Goal: Task Accomplishment & Management: Manage account settings

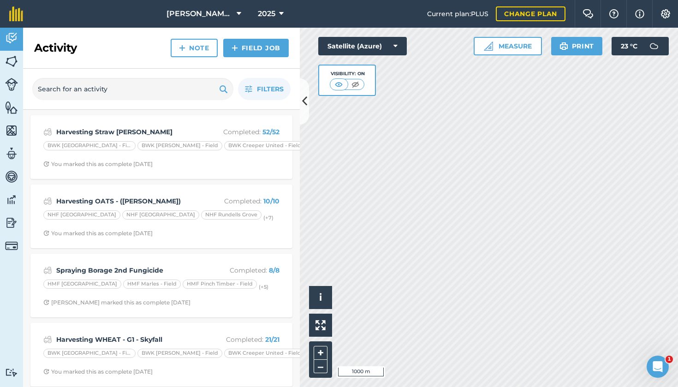
click at [233, 15] on button "[PERSON_NAME] Hayleys Partnership" at bounding box center [204, 14] width 82 height 28
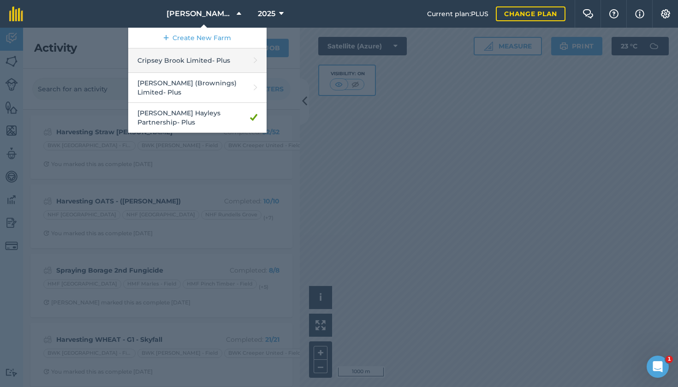
click at [177, 62] on link "Cripsey Brook Limited - Plus" at bounding box center [197, 60] width 138 height 24
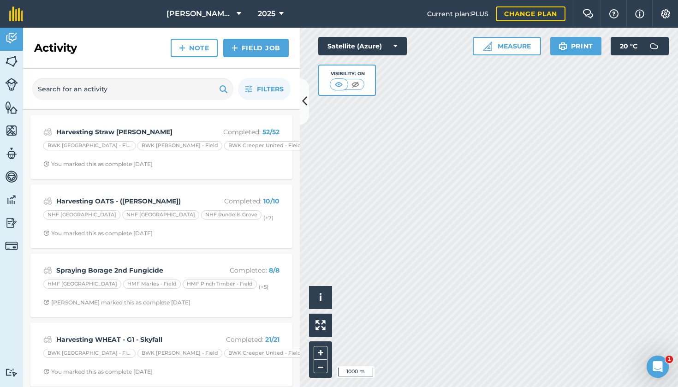
click at [276, 15] on button "2025" at bounding box center [270, 14] width 33 height 28
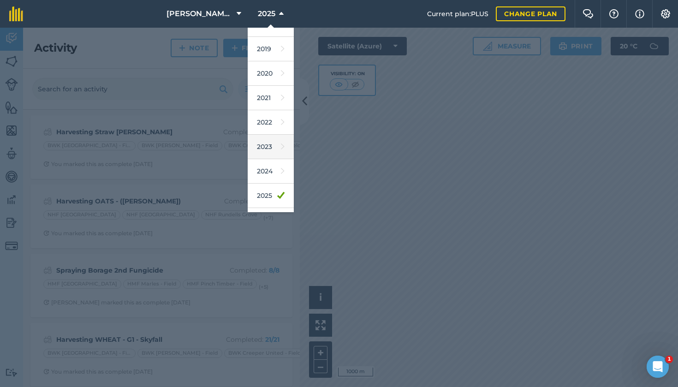
scroll to position [69, 0]
click at [266, 189] on link "2026" at bounding box center [271, 191] width 46 height 24
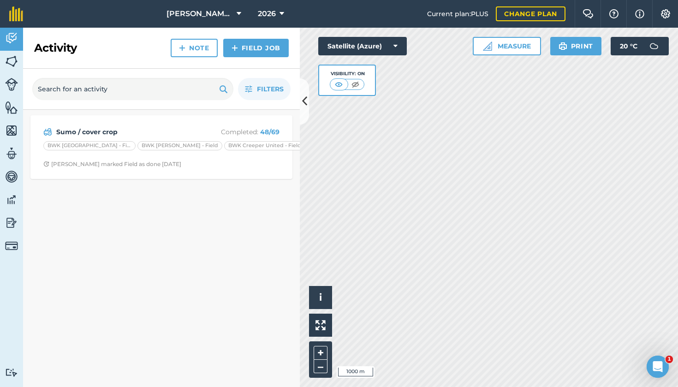
click at [239, 15] on icon at bounding box center [239, 13] width 5 height 11
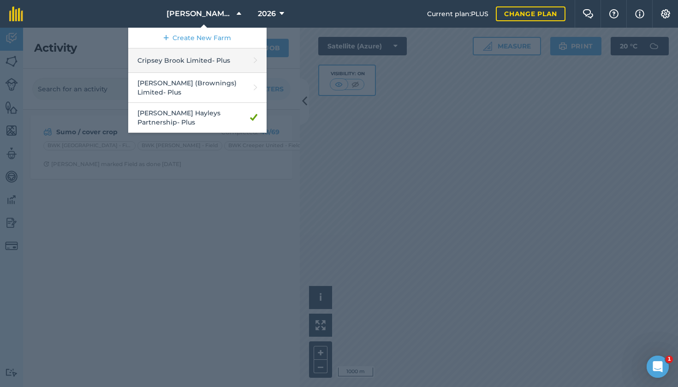
click at [175, 66] on link "Cripsey Brook Limited - Plus" at bounding box center [197, 60] width 138 height 24
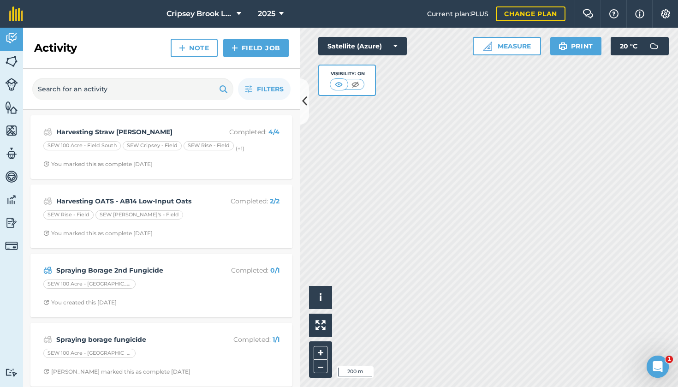
click at [276, 13] on button "2025" at bounding box center [270, 14] width 33 height 28
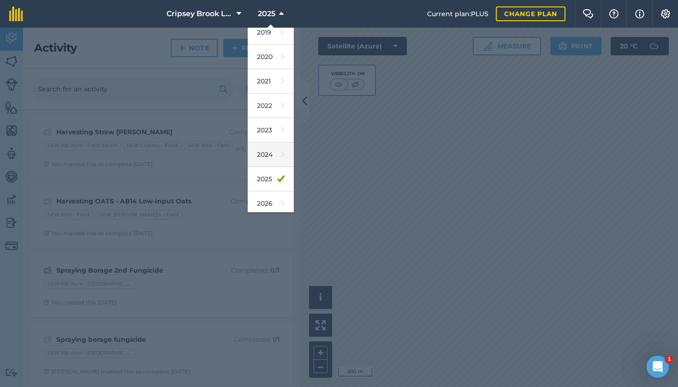
scroll to position [66, 0]
click at [274, 192] on link "2026" at bounding box center [271, 193] width 46 height 24
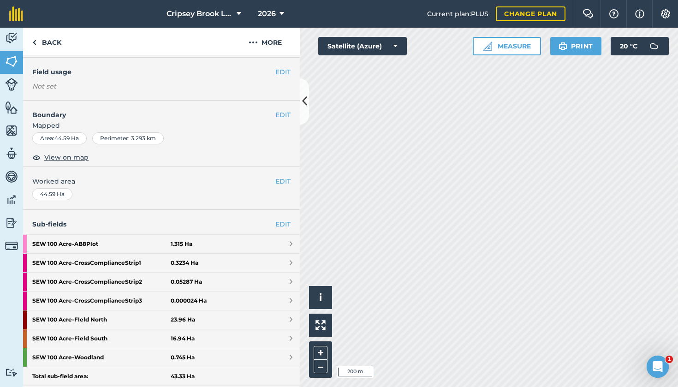
scroll to position [86, 0]
click at [280, 9] on icon at bounding box center [282, 13] width 5 height 11
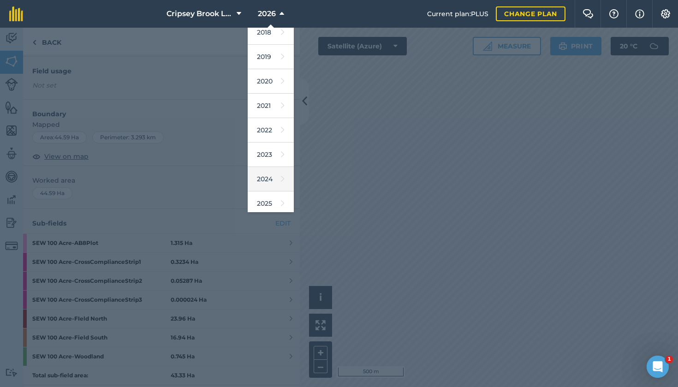
scroll to position [34, 0]
click at [271, 200] on link "2025" at bounding box center [271, 202] width 46 height 24
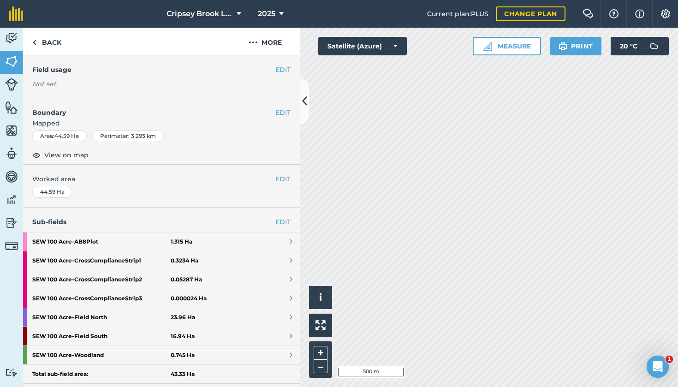
scroll to position [86, 0]
click at [271, 6] on button "2025" at bounding box center [270, 14] width 33 height 28
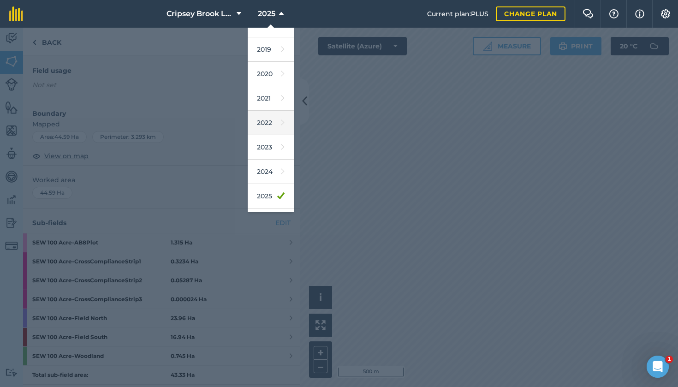
scroll to position [46, 0]
click at [267, 186] on link "2025" at bounding box center [271, 189] width 46 height 24
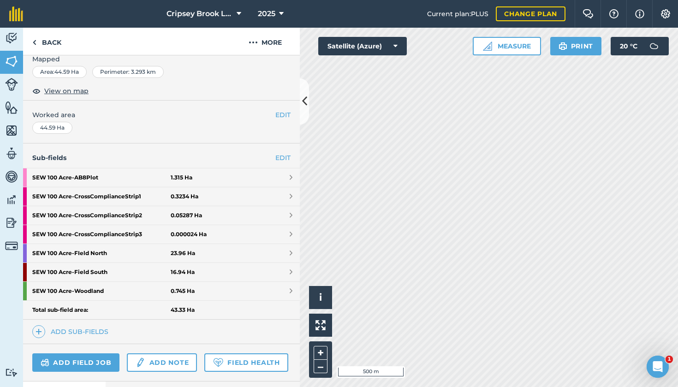
scroll to position [155, 0]
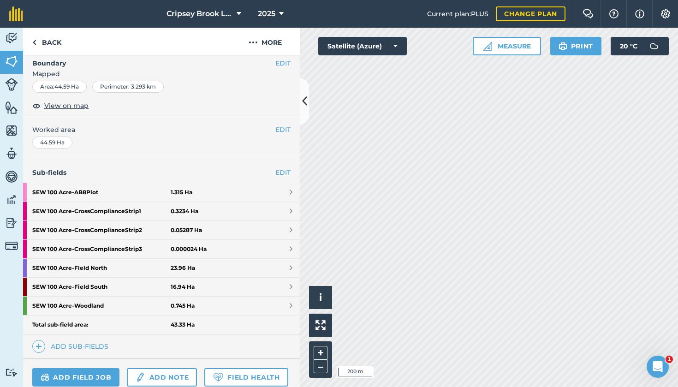
scroll to position [139, 0]
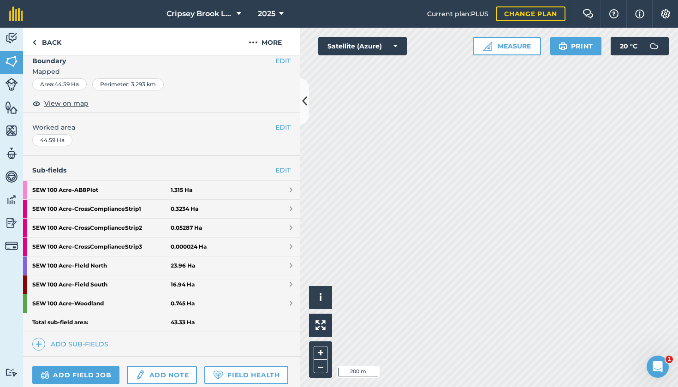
click at [280, 12] on icon at bounding box center [281, 13] width 5 height 11
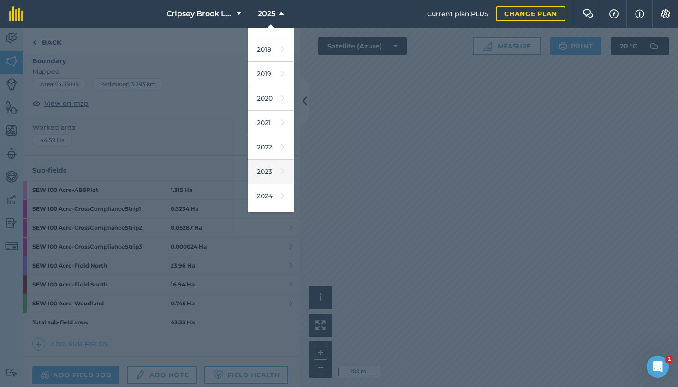
scroll to position [14, 0]
click at [269, 194] on link "2024" at bounding box center [271, 197] width 46 height 24
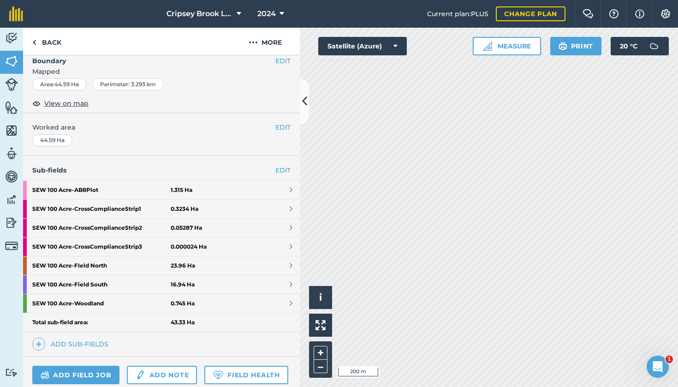
scroll to position [137, 0]
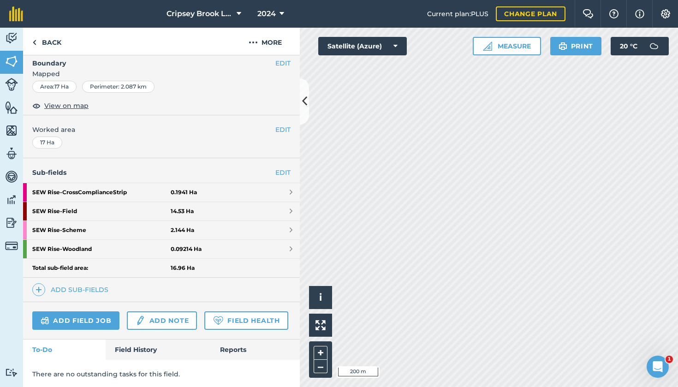
click at [281, 12] on icon at bounding box center [282, 13] width 5 height 11
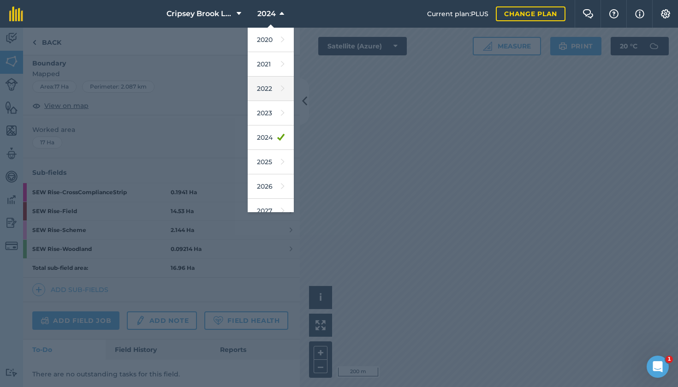
scroll to position [82, 0]
click at [272, 180] on link "2026" at bounding box center [271, 178] width 46 height 24
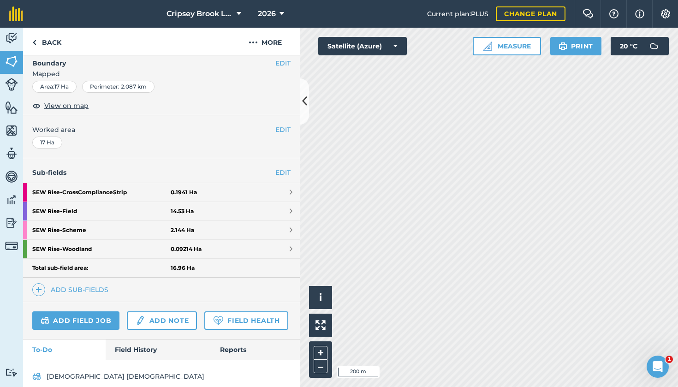
scroll to position [126, 0]
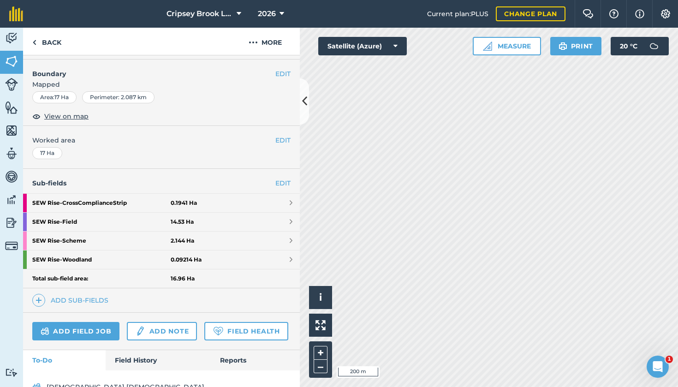
click at [60, 239] on strong "SEW Rise - Scheme" at bounding box center [101, 241] width 138 height 18
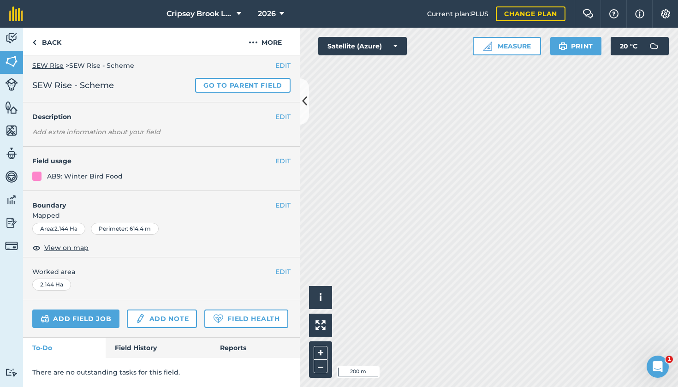
scroll to position [2, 0]
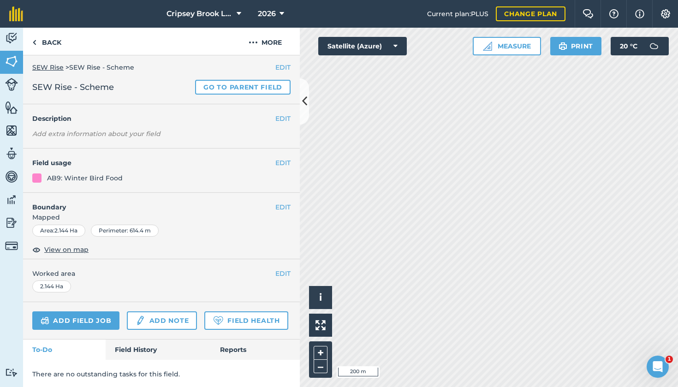
click at [285, 164] on button "EDIT" at bounding box center [282, 163] width 15 height 10
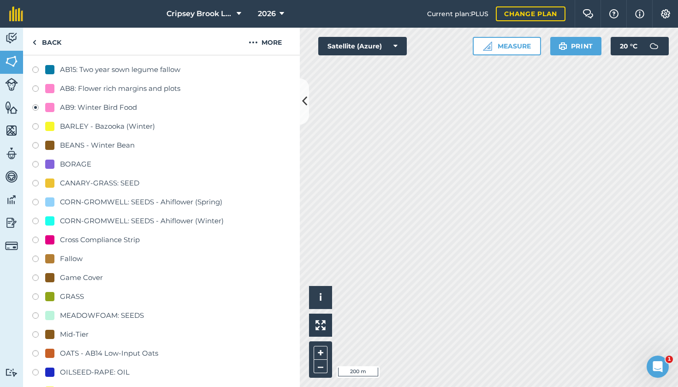
scroll to position [150, 0]
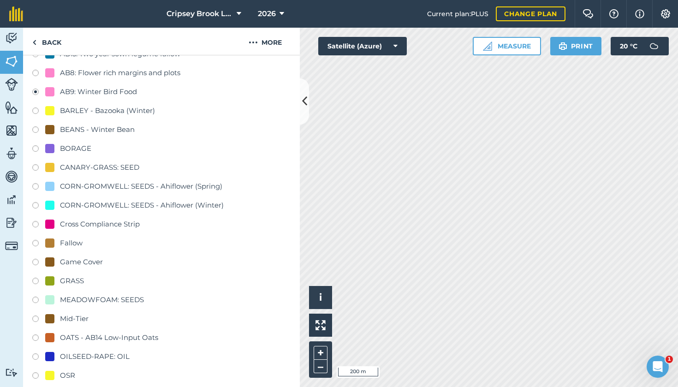
click at [37, 336] on label at bounding box center [38, 339] width 13 height 9
radio input "true"
radio input "false"
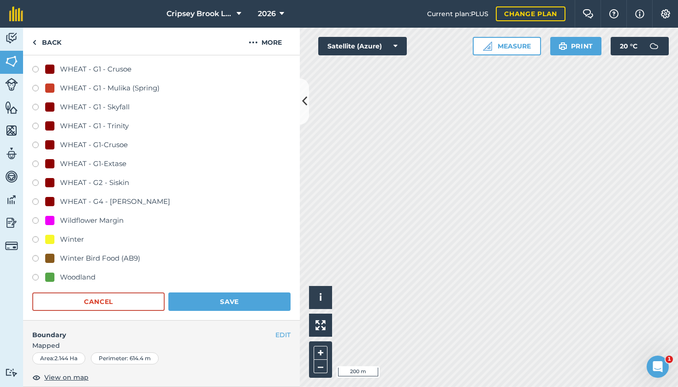
scroll to position [616, 0]
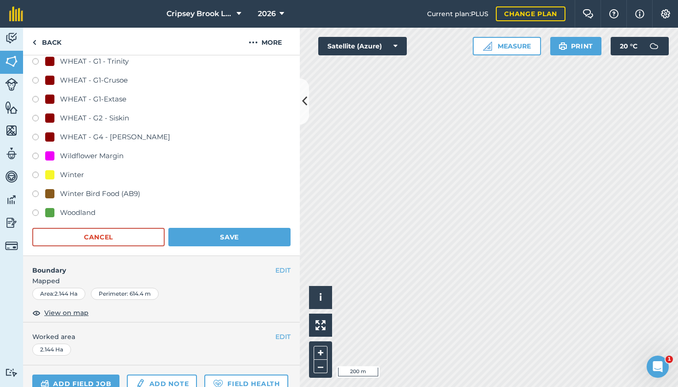
click at [210, 240] on button "Save" at bounding box center [229, 237] width 122 height 18
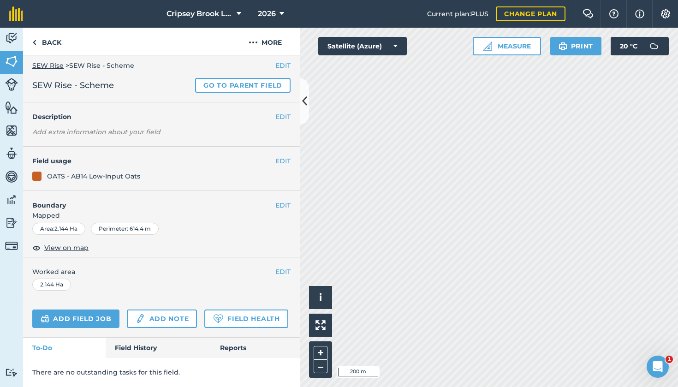
scroll to position [2, 0]
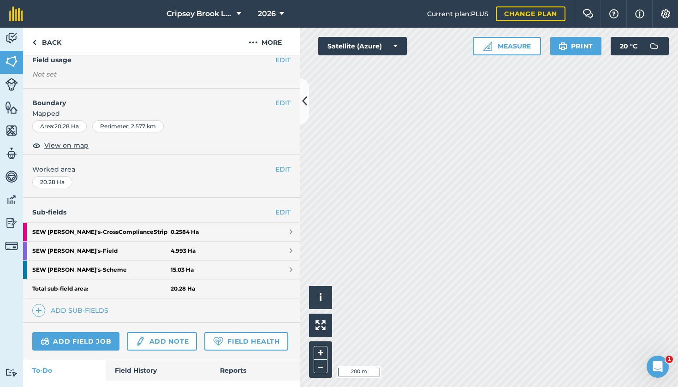
scroll to position [99, 0]
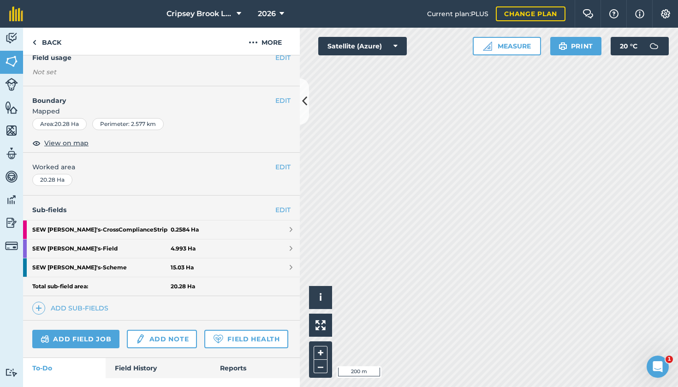
click at [82, 266] on strong "SEW Ron's - Scheme" at bounding box center [101, 267] width 138 height 18
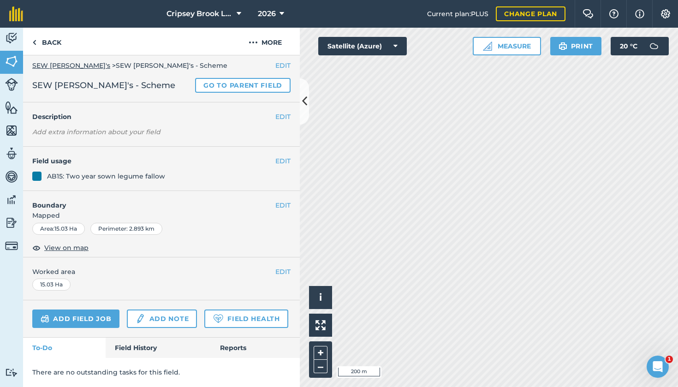
scroll to position [2, 0]
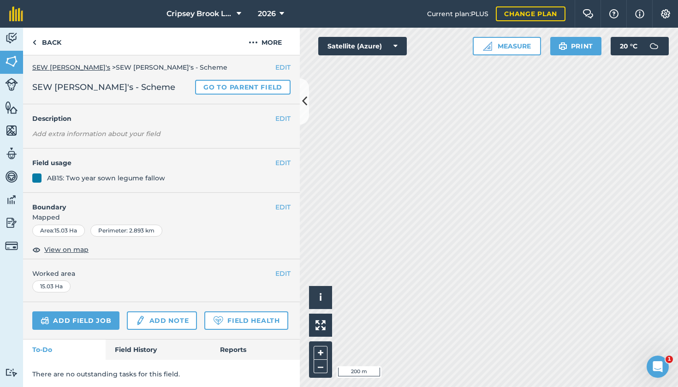
click at [282, 165] on button "EDIT" at bounding box center [282, 163] width 15 height 10
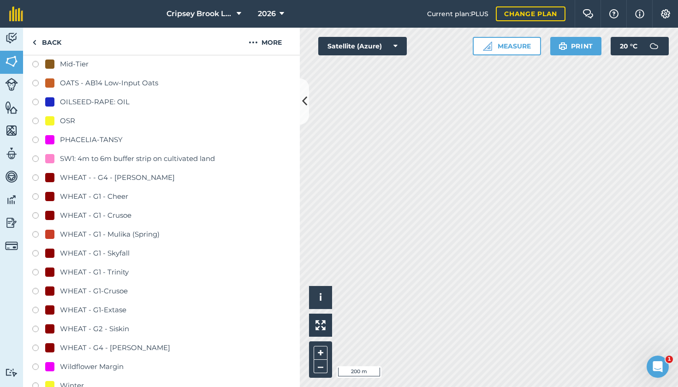
scroll to position [401, 0]
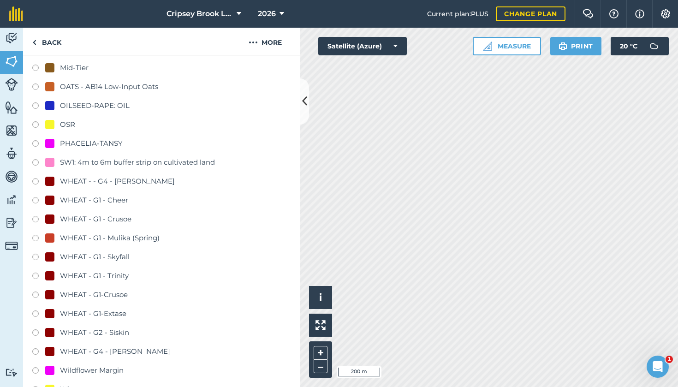
click at [38, 256] on label at bounding box center [38, 258] width 13 height 9
radio input "true"
radio input "false"
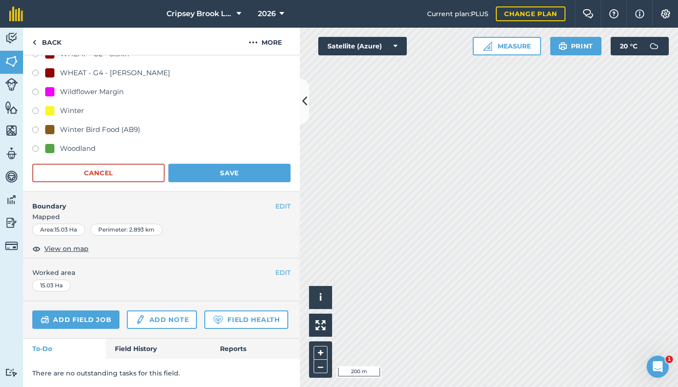
scroll to position [679, 0]
click at [234, 169] on button "Save" at bounding box center [229, 173] width 122 height 18
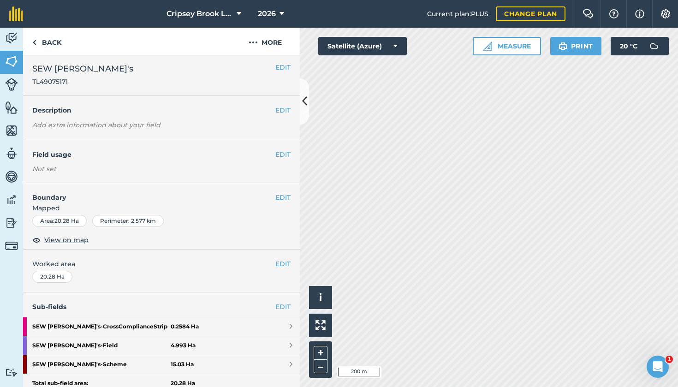
click at [68, 343] on strong "SEW Ron's - Field" at bounding box center [101, 345] width 138 height 18
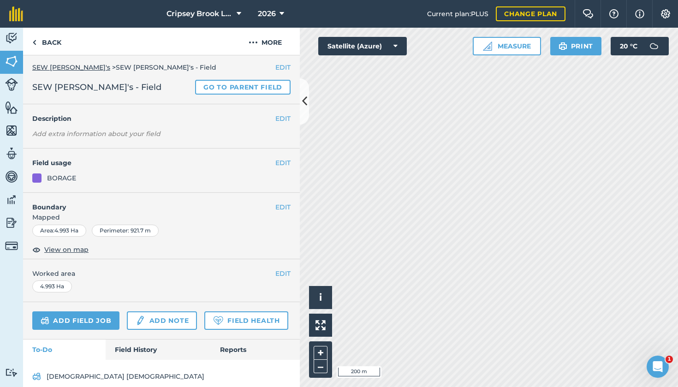
click at [184, 167] on h4 "Field usage" at bounding box center [153, 163] width 243 height 10
click at [281, 162] on button "EDIT" at bounding box center [282, 163] width 15 height 10
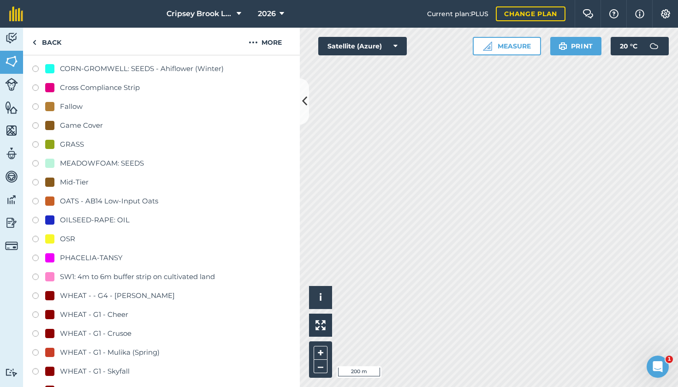
scroll to position [293, 0]
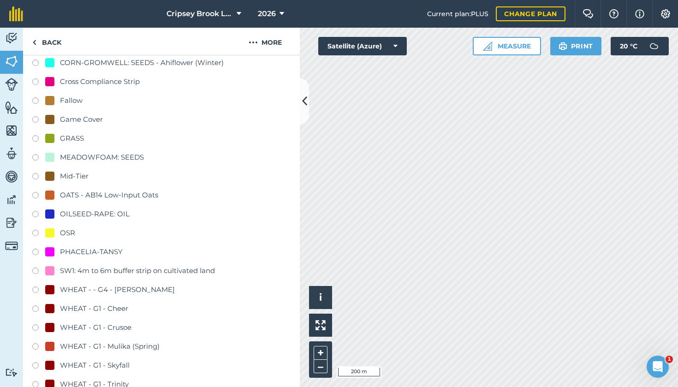
click at [36, 363] on label at bounding box center [38, 366] width 13 height 9
radio input "true"
radio input "false"
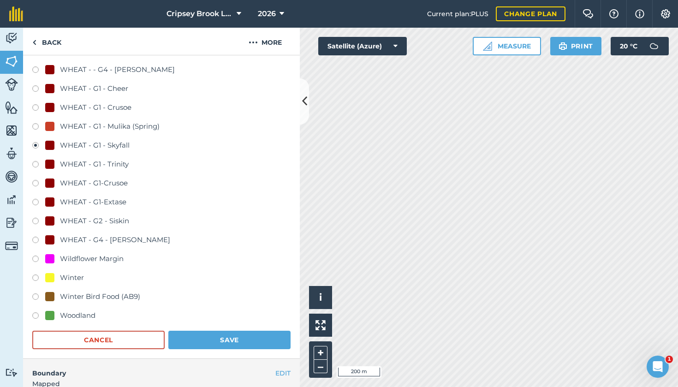
scroll to position [656, 0]
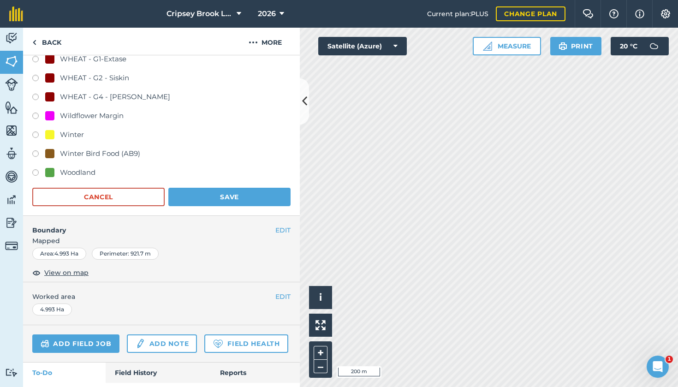
click at [250, 193] on button "Save" at bounding box center [229, 197] width 122 height 18
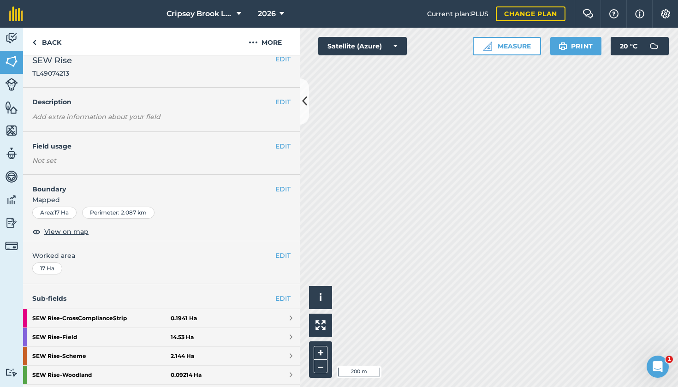
click at [108, 335] on strong "SEW Rise - Field" at bounding box center [101, 337] width 138 height 18
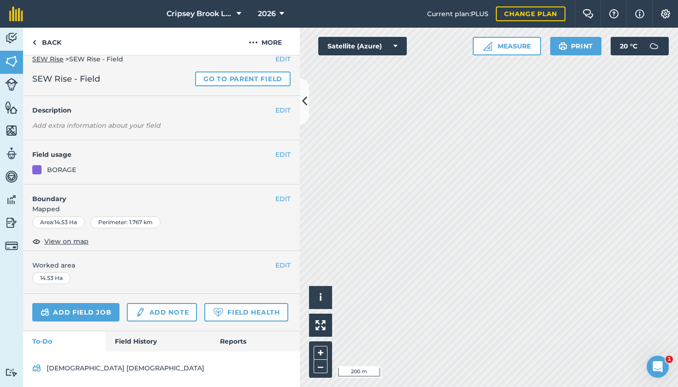
click at [283, 154] on button "EDIT" at bounding box center [282, 155] width 15 height 10
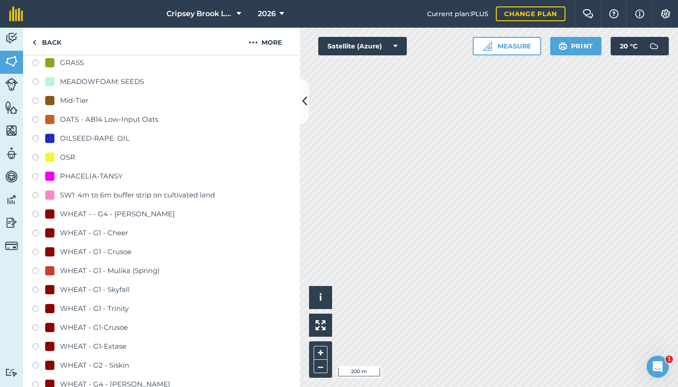
scroll to position [374, 0]
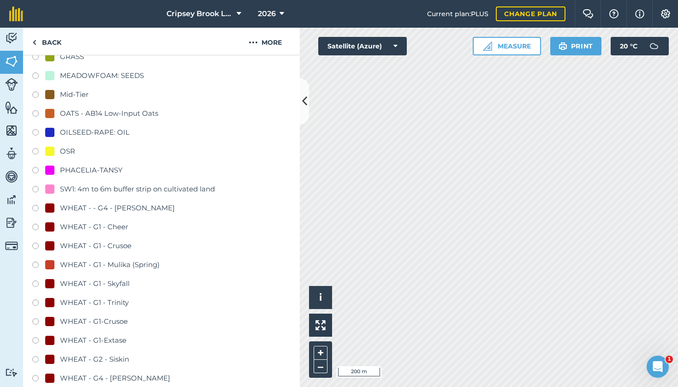
click at [35, 285] on label at bounding box center [38, 285] width 13 height 9
radio input "true"
radio input "false"
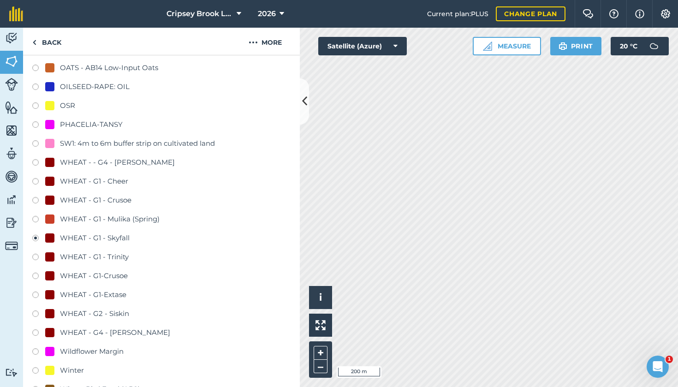
scroll to position [416, 0]
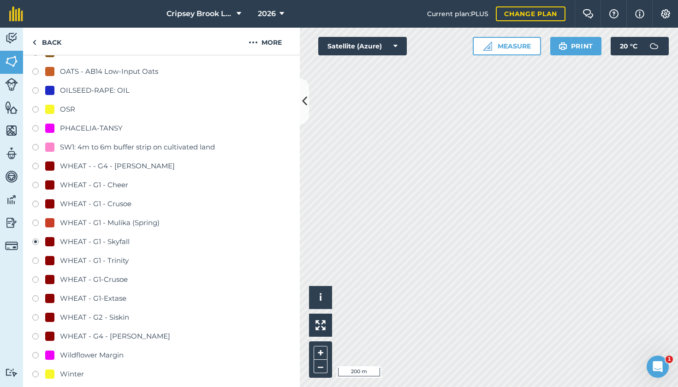
click at [36, 168] on label at bounding box center [38, 167] width 13 height 9
radio input "true"
radio input "false"
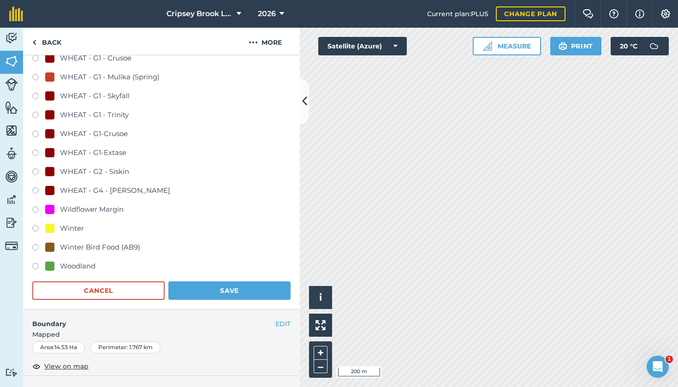
scroll to position [569, 0]
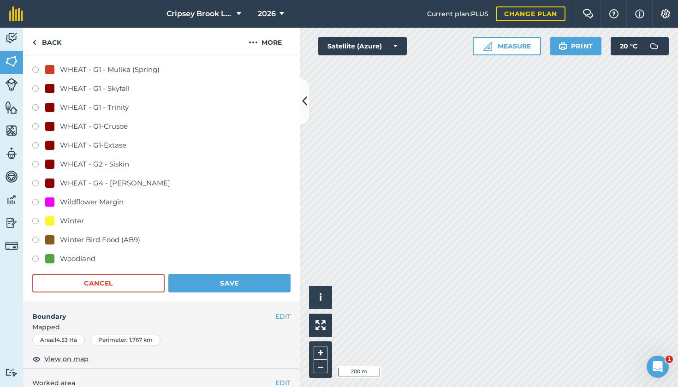
click at [239, 282] on button "Save" at bounding box center [229, 283] width 122 height 18
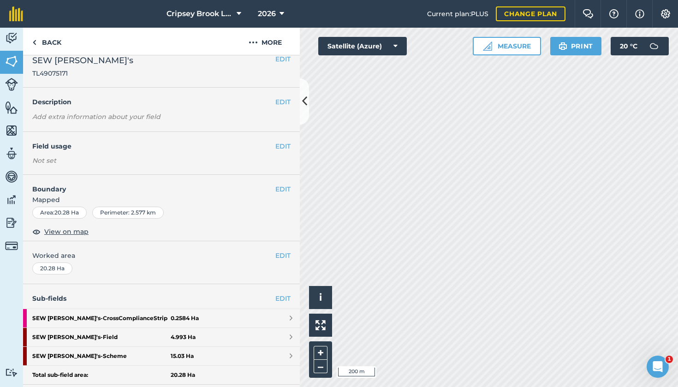
click at [76, 335] on strong "SEW Ron's - Field" at bounding box center [101, 337] width 138 height 18
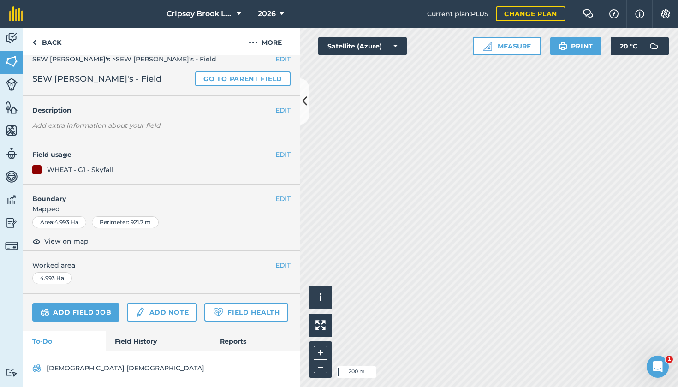
click at [281, 156] on button "EDIT" at bounding box center [282, 155] width 15 height 10
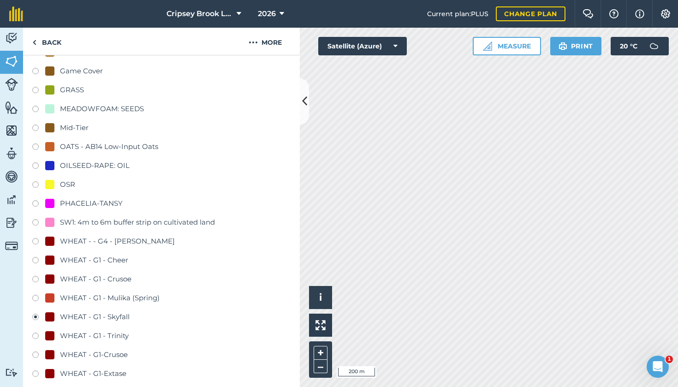
scroll to position [341, 0]
click at [34, 242] on label at bounding box center [38, 242] width 13 height 9
radio input "true"
radio input "false"
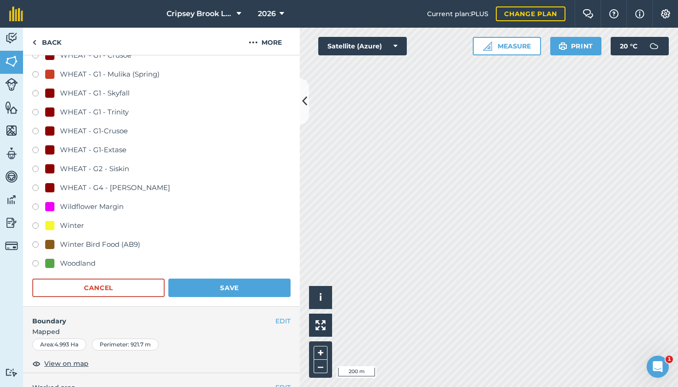
scroll to position [578, 0]
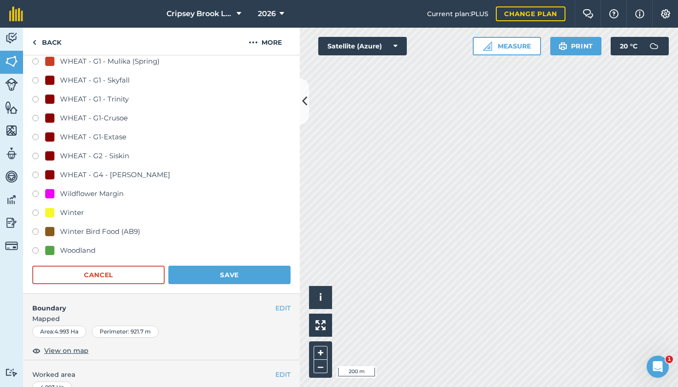
click at [230, 274] on button "Save" at bounding box center [229, 275] width 122 height 18
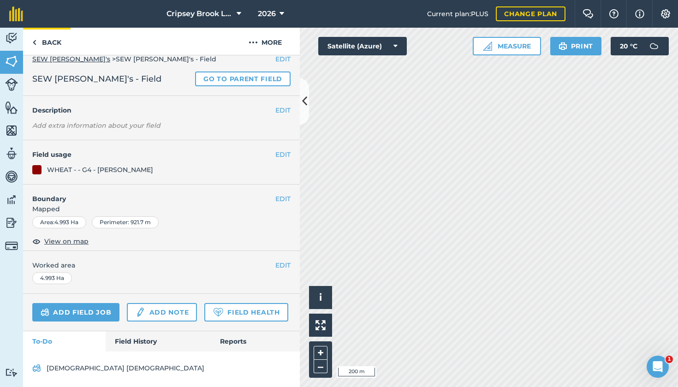
click at [48, 39] on link "Back" at bounding box center [47, 41] width 48 height 27
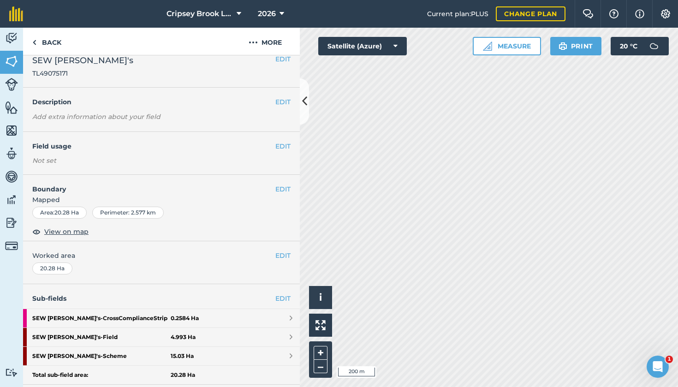
click at [81, 357] on strong "SEW Ron's - Scheme" at bounding box center [101, 356] width 138 height 18
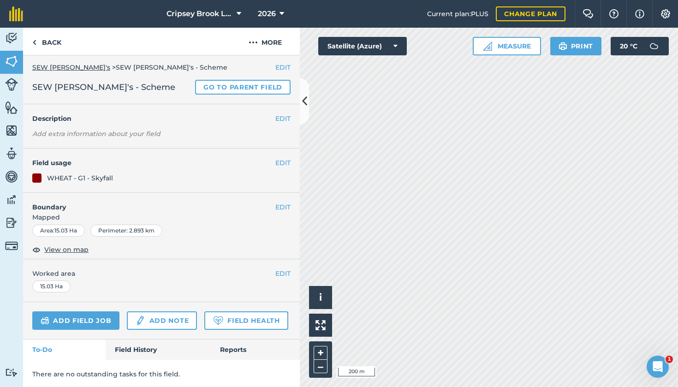
click at [278, 162] on button "EDIT" at bounding box center [282, 163] width 15 height 10
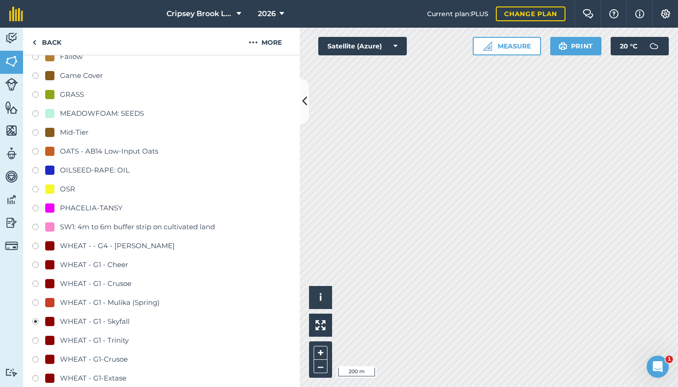
scroll to position [347, 0]
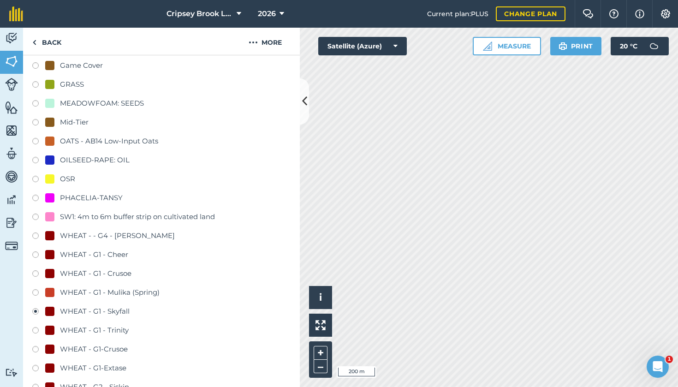
click at [36, 235] on label at bounding box center [38, 237] width 13 height 9
radio input "true"
radio input "false"
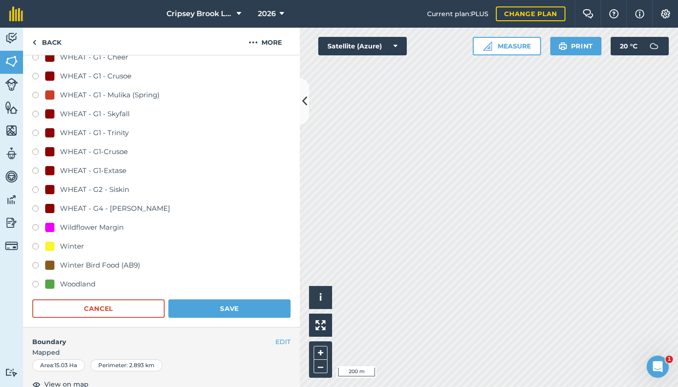
scroll to position [642, 0]
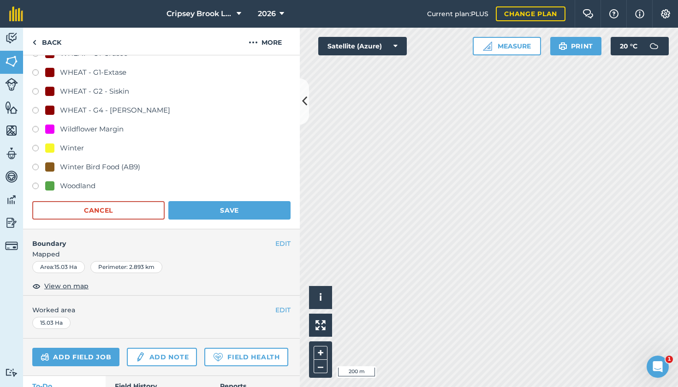
click at [233, 205] on button "Save" at bounding box center [229, 210] width 122 height 18
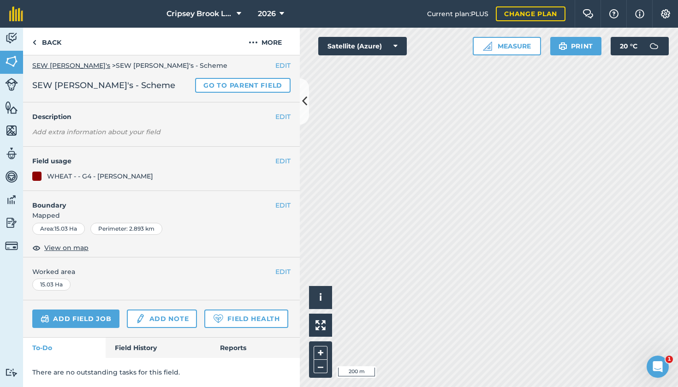
scroll to position [2, 0]
